Goal: Information Seeking & Learning: Learn about a topic

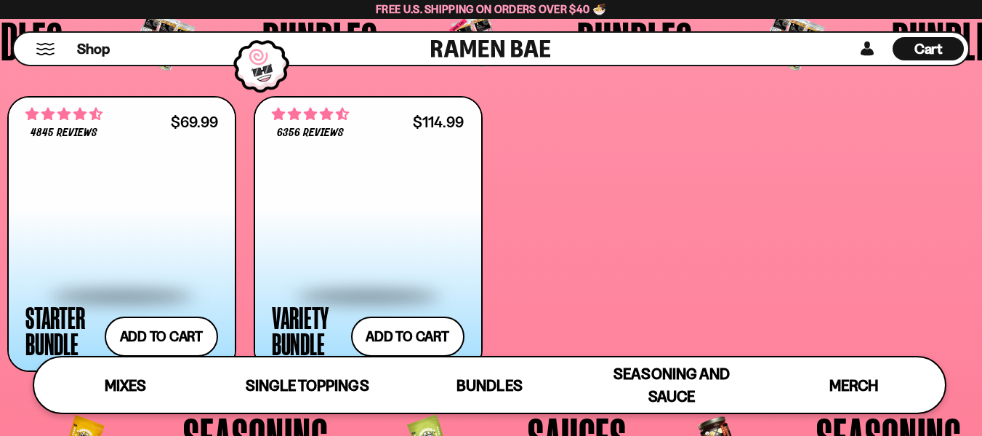
scroll to position [2830, 0]
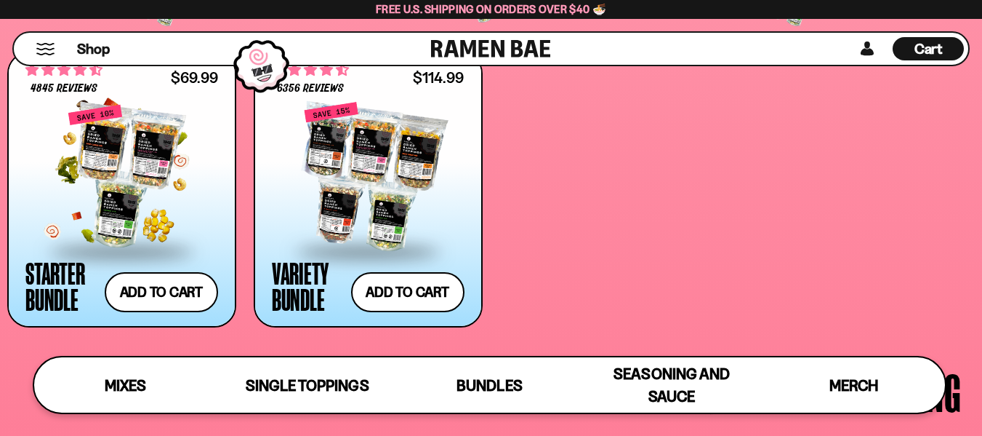
click at [121, 165] on div at bounding box center [121, 176] width 193 height 145
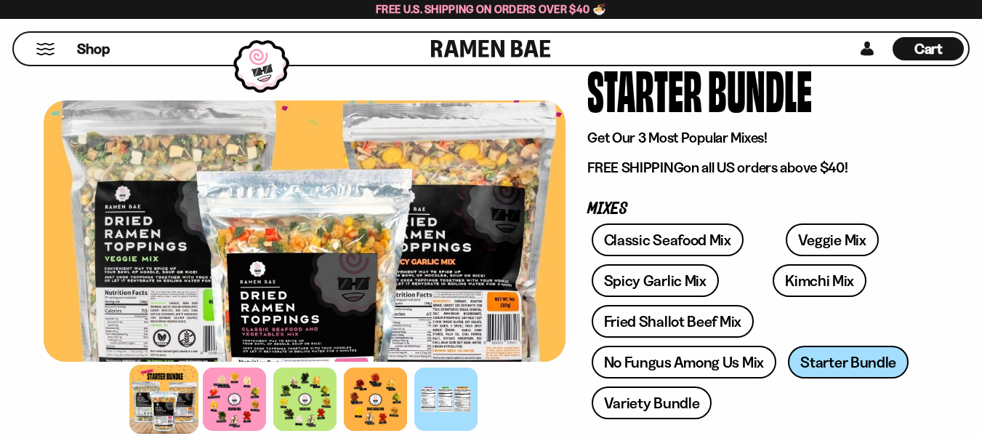
scroll to position [100, 0]
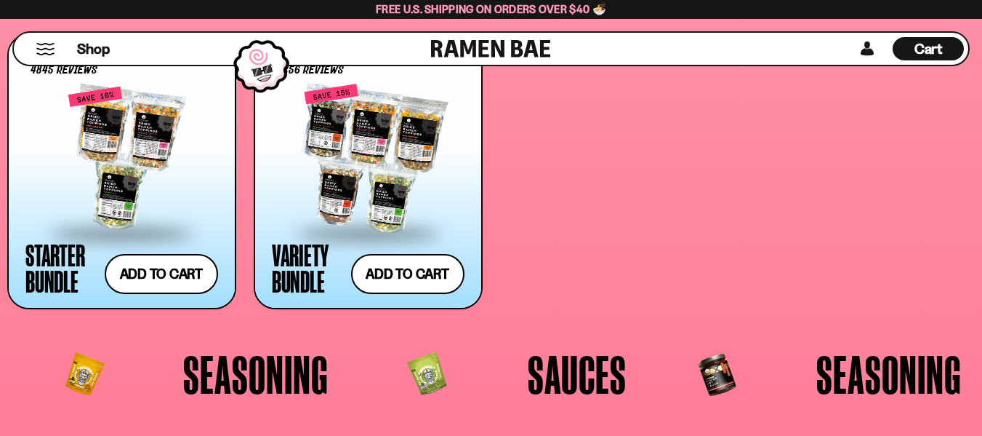
scroll to position [2830, 0]
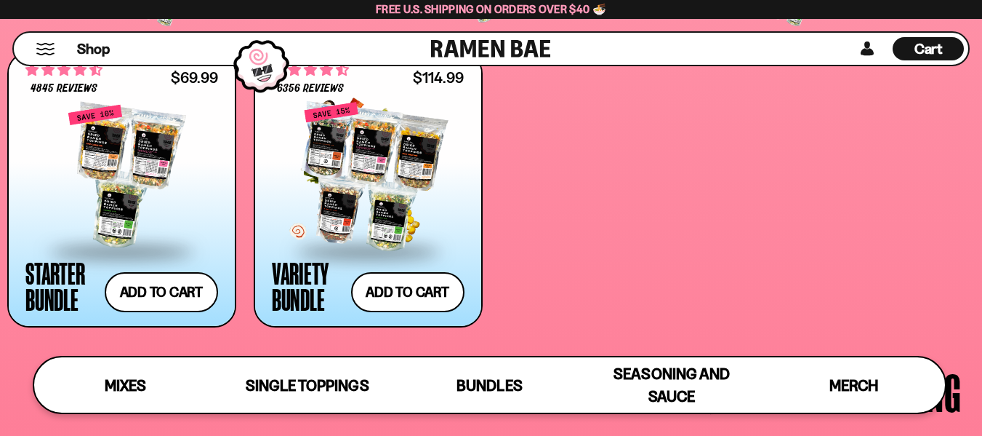
click at [400, 175] on div at bounding box center [368, 176] width 193 height 145
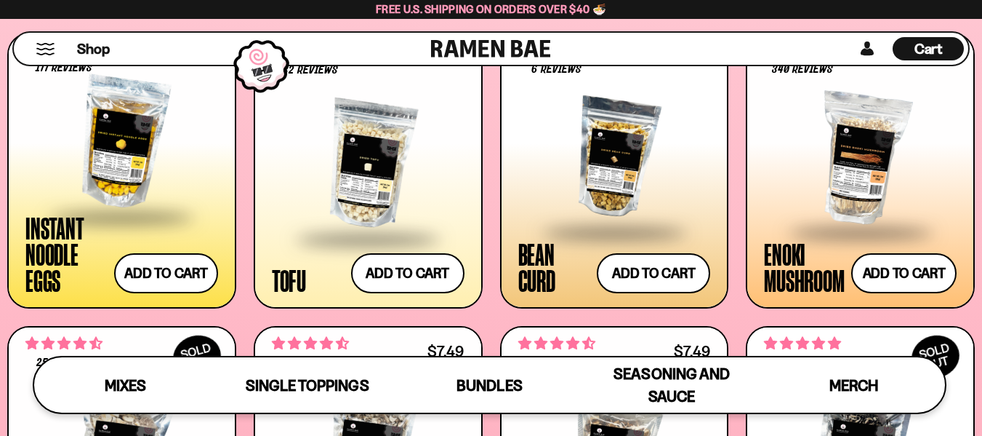
scroll to position [1566, 0]
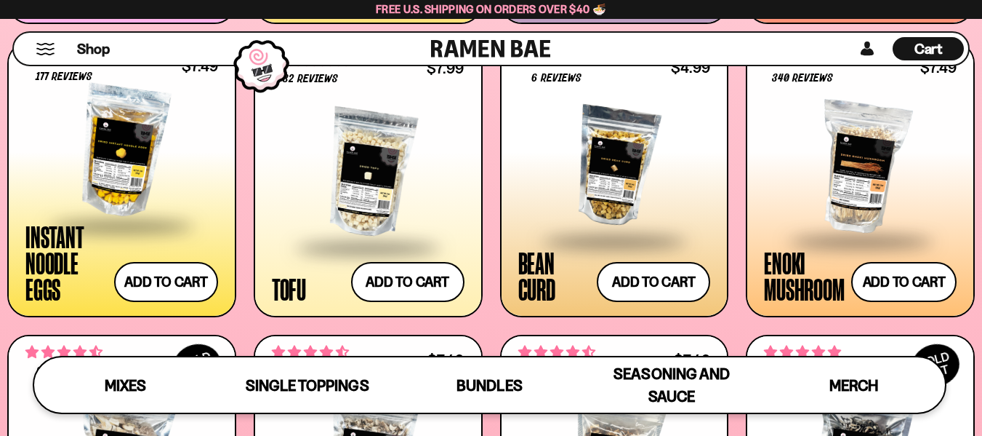
click at [95, 165] on div at bounding box center [121, 151] width 193 height 145
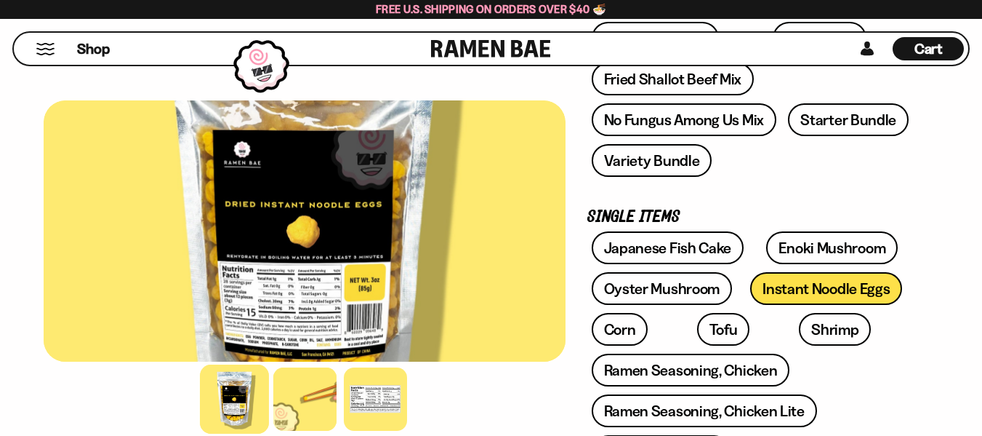
scroll to position [382, 0]
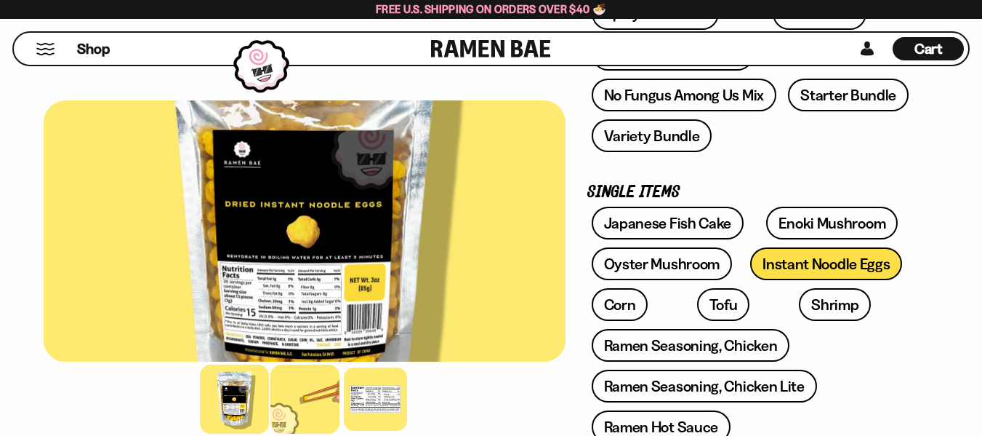
click at [296, 395] on div at bounding box center [305, 398] width 69 height 69
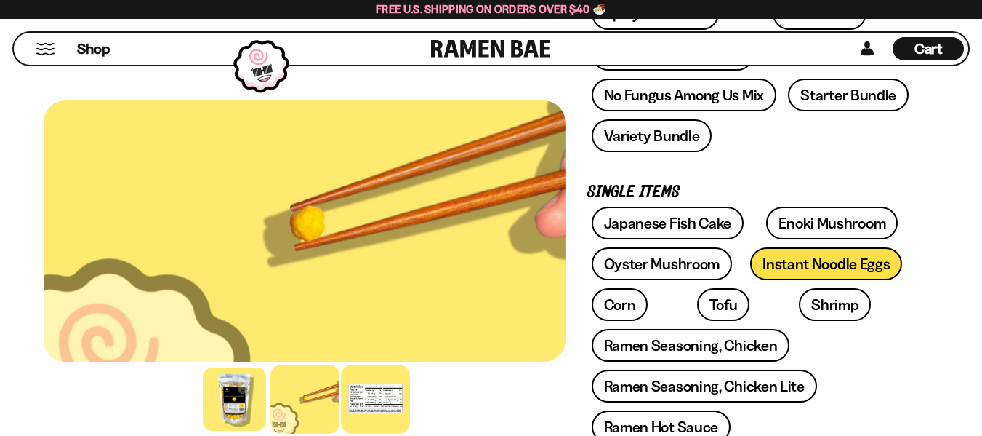
click at [383, 396] on div at bounding box center [375, 398] width 69 height 69
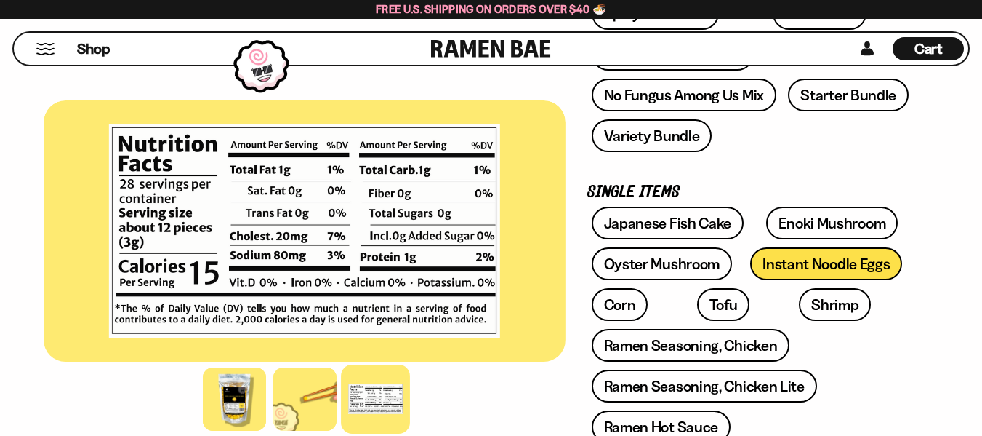
click at [383, 396] on div at bounding box center [375, 398] width 69 height 69
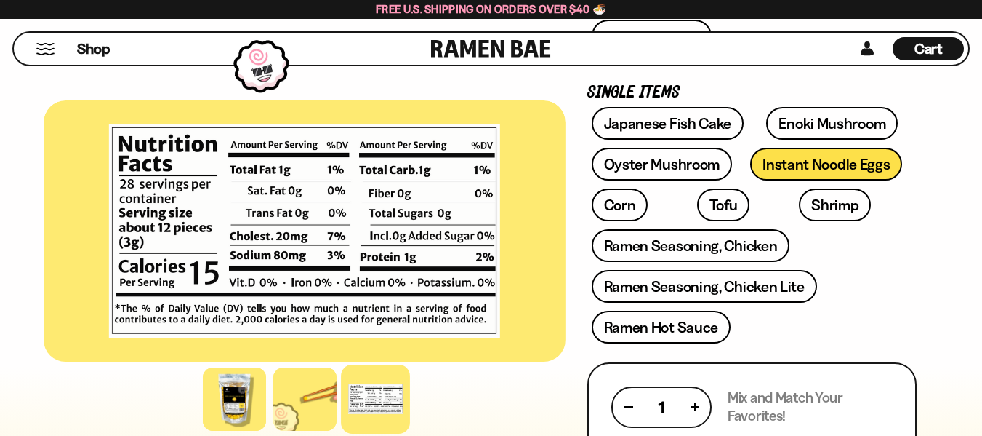
scroll to position [518, 0]
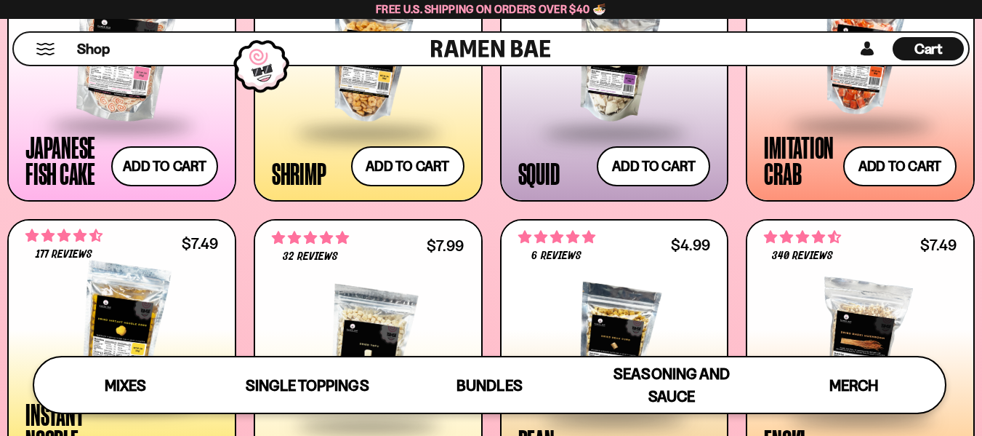
scroll to position [1354, 0]
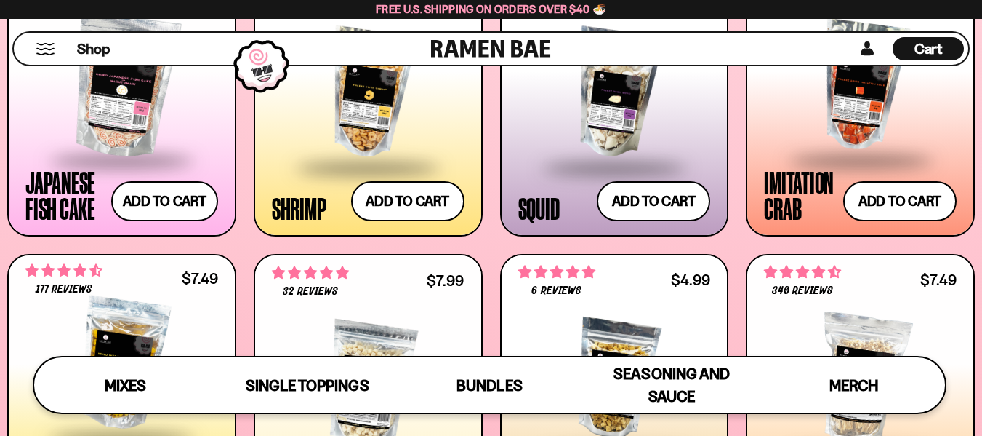
click at [65, 268] on span "4.71 stars" at bounding box center [65, 270] width 16 height 12
click at [105, 311] on div at bounding box center [121, 363] width 193 height 145
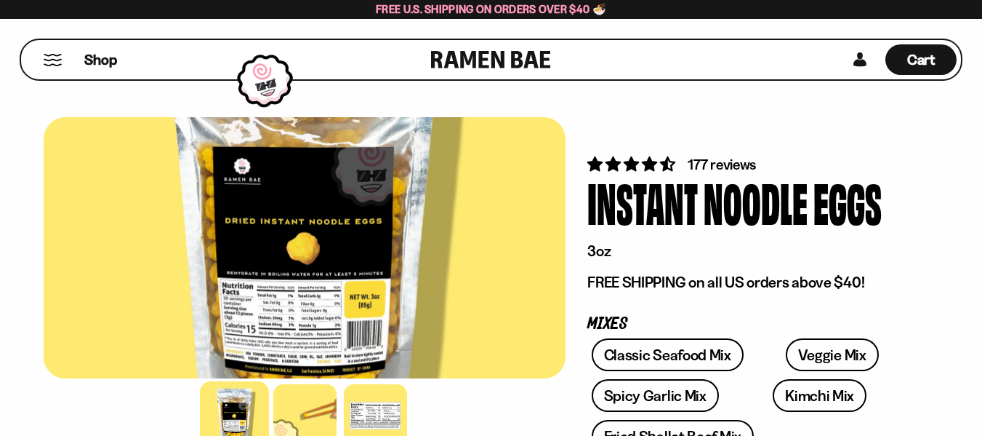
click at [665, 164] on span "4.71 stars" at bounding box center [667, 163] width 15 height 15
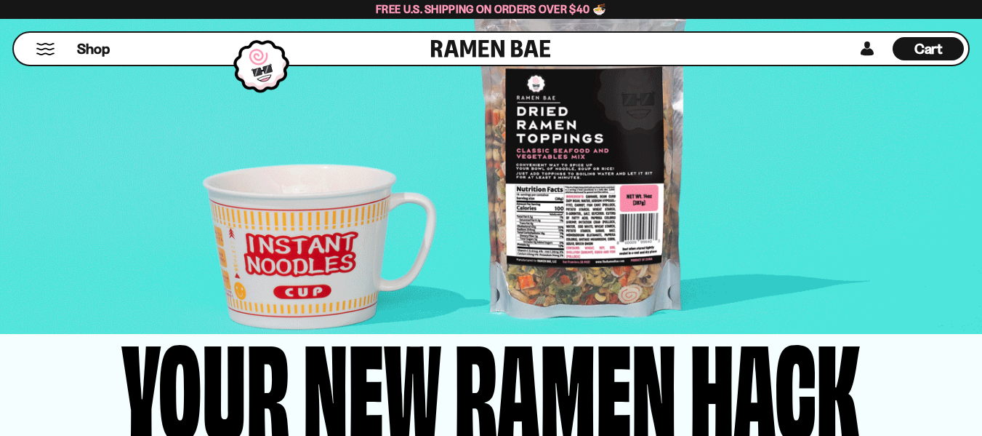
scroll to position [2862, 0]
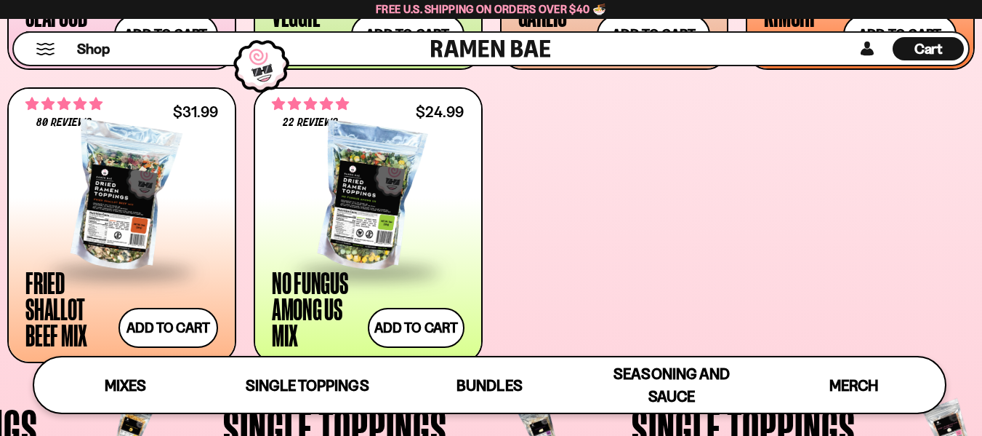
scroll to position [823, 0]
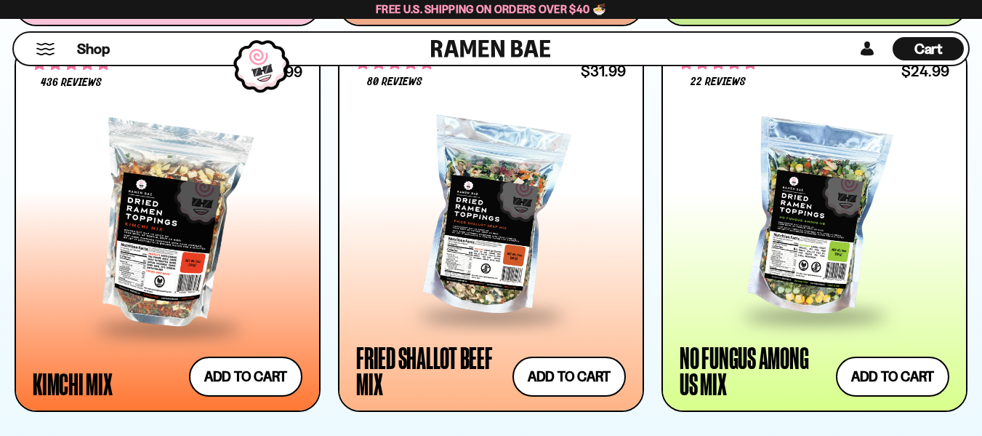
scroll to position [1222, 0]
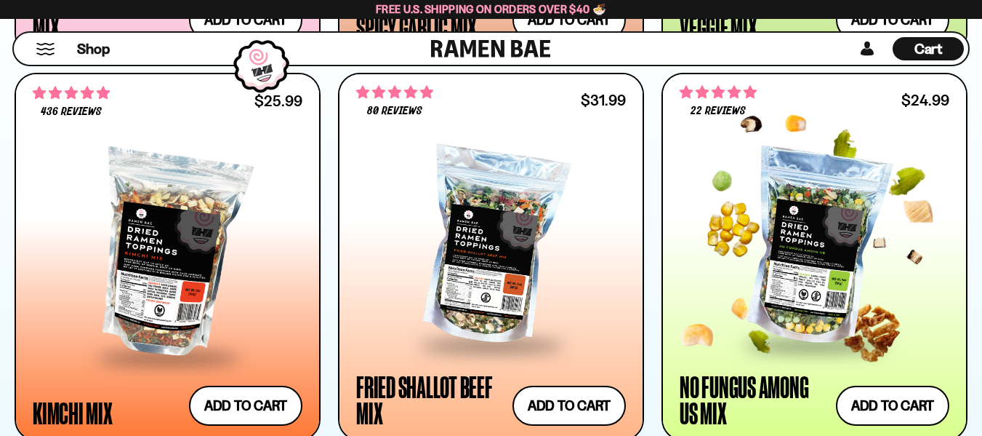
click at [721, 89] on span "4.82 stars" at bounding box center [720, 92] width 16 height 12
click at [775, 173] on div at bounding box center [815, 247] width 270 height 191
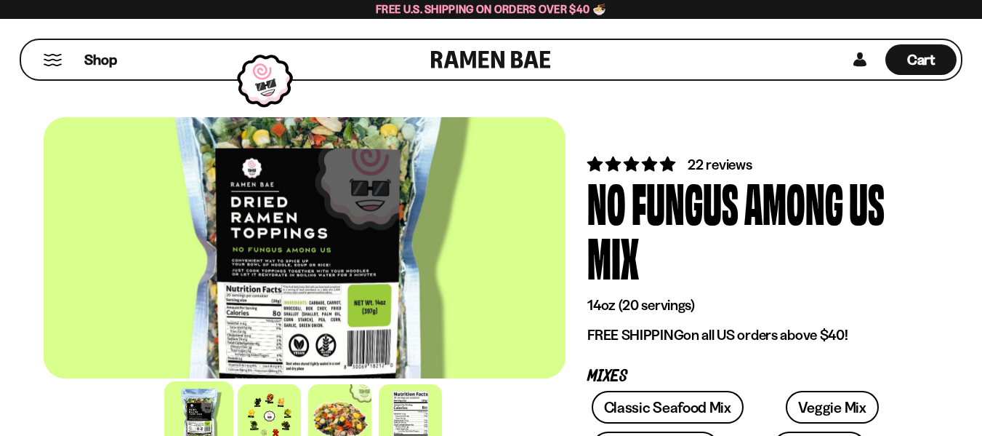
click at [673, 158] on span "4.82 stars" at bounding box center [667, 163] width 15 height 15
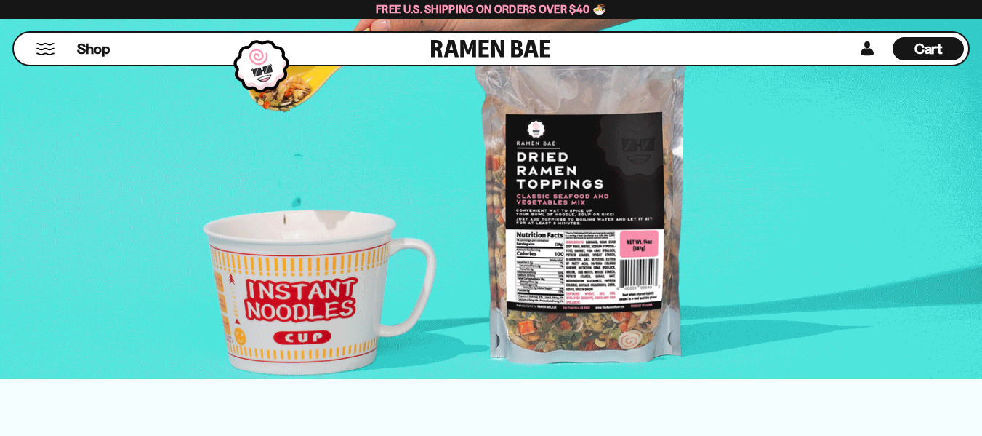
scroll to position [4853, 0]
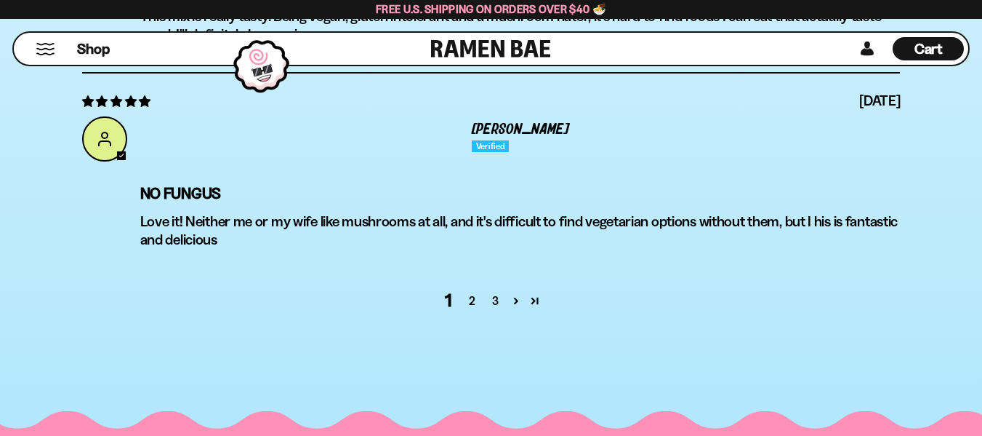
scroll to position [5638, 0]
click at [469, 300] on link "2" at bounding box center [471, 299] width 23 height 17
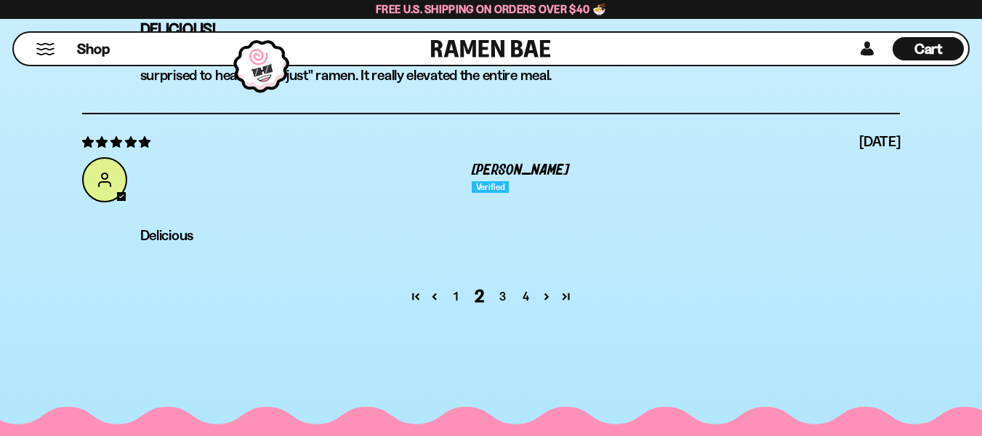
scroll to position [5697, 0]
click at [505, 296] on link "3" at bounding box center [502, 295] width 23 height 17
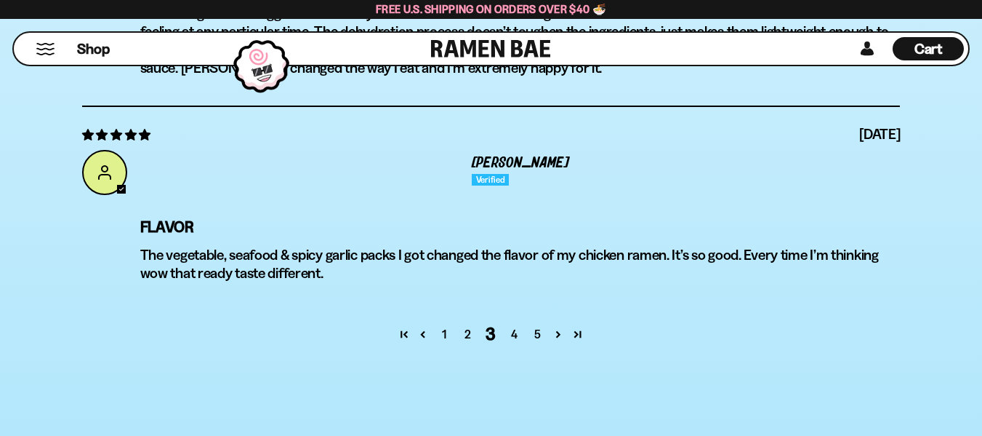
scroll to position [5813, 0]
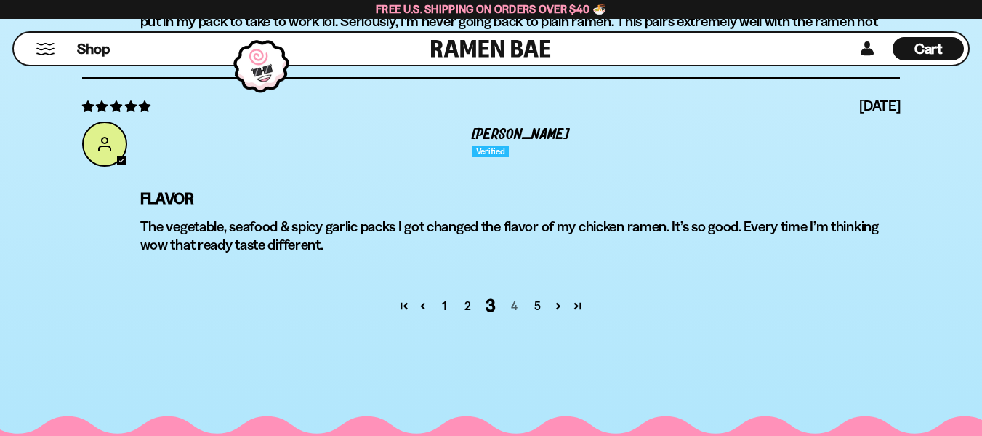
click at [514, 310] on link "4" at bounding box center [513, 305] width 23 height 17
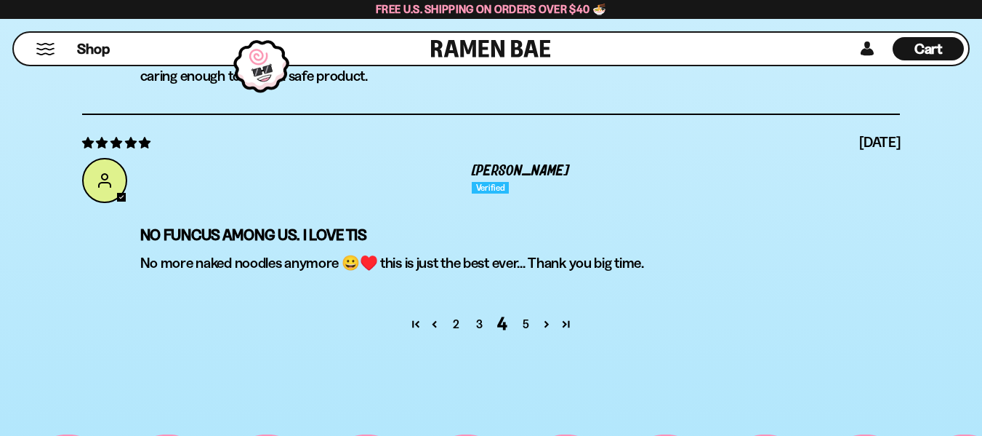
scroll to position [5697, 0]
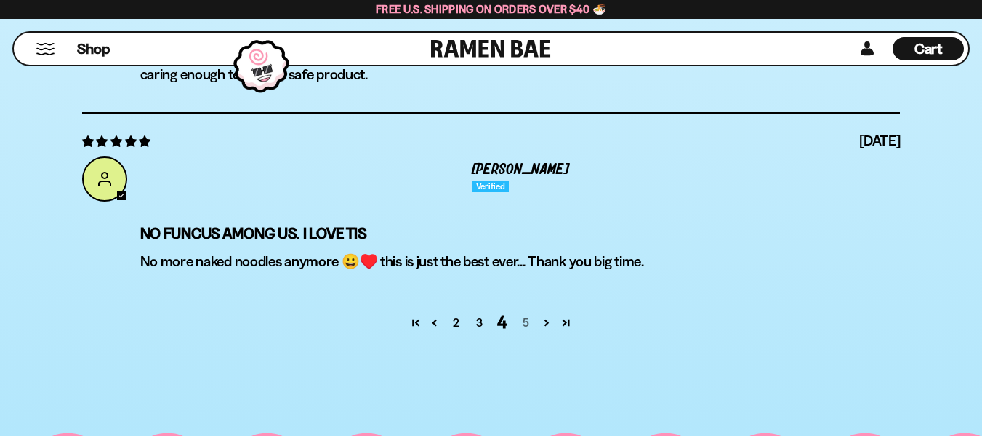
click at [527, 321] on link "5" at bounding box center [525, 321] width 23 height 17
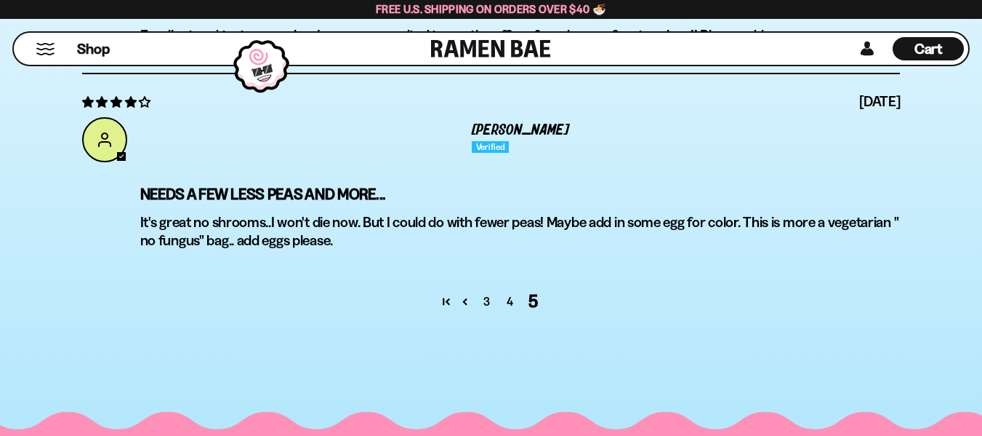
scroll to position [5086, 0]
